Goal: Task Accomplishment & Management: Complete application form

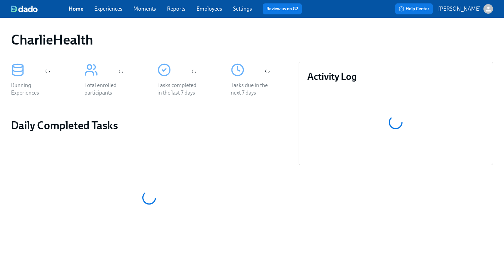
click at [206, 9] on link "Employees" at bounding box center [209, 8] width 26 height 7
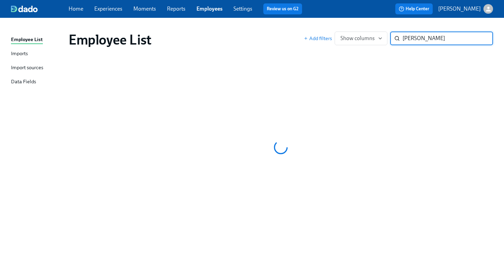
type input "talena"
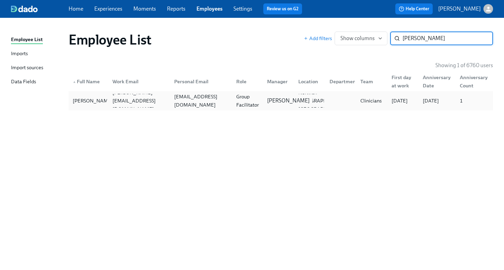
click at [267, 105] on p "[PERSON_NAME]" at bounding box center [288, 101] width 42 height 8
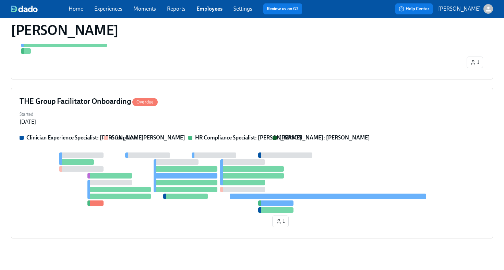
scroll to position [349, 0]
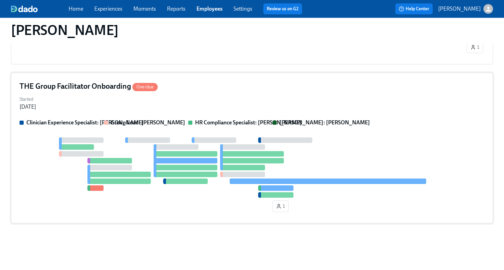
click at [230, 110] on div "Started Sep 22, 2025" at bounding box center [252, 102] width 465 height 16
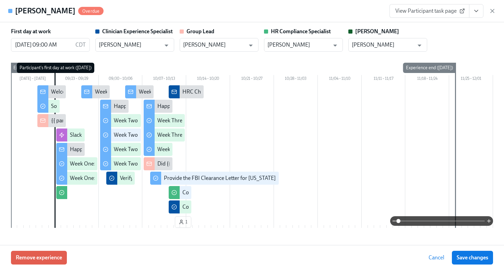
click at [475, 14] on icon "View task page" at bounding box center [476, 11] width 7 height 7
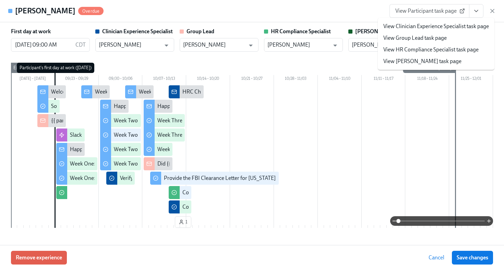
click at [463, 50] on link "View HR Compliance Specialist task page" at bounding box center [430, 50] width 95 height 8
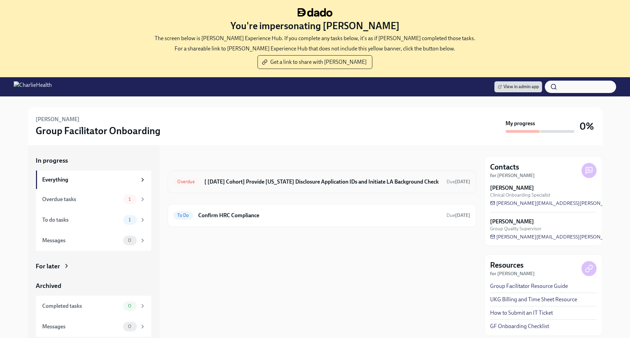
click at [261, 174] on div "Overdue [ [DATE] Cohort] Provide [US_STATE] Disclosure Application IDs and Init…" at bounding box center [322, 181] width 308 height 23
click at [257, 184] on h6 "[ [DATE] Cohort] Provide [US_STATE] Disclosure Application IDs and Initiate LA …" at bounding box center [322, 182] width 237 height 8
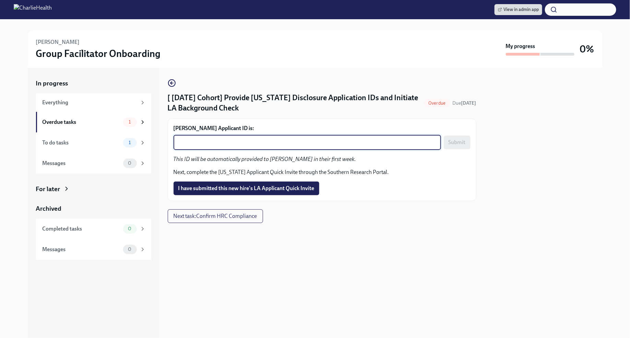
click at [233, 141] on textarea "[PERSON_NAME] Applicant ID is:" at bounding box center [307, 142] width 259 height 8
paste textarea "1257497"
type textarea "1257497"
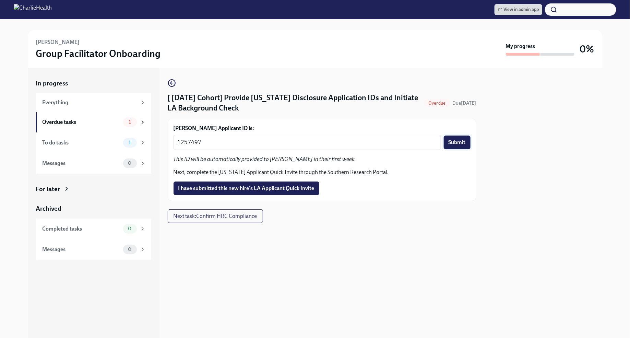
click at [459, 146] on button "Submit" at bounding box center [456, 142] width 27 height 14
click at [299, 189] on span "I have submitted this new hire's LA Applicant Quick Invite" at bounding box center [246, 188] width 136 height 7
